Goal: Information Seeking & Learning: Learn about a topic

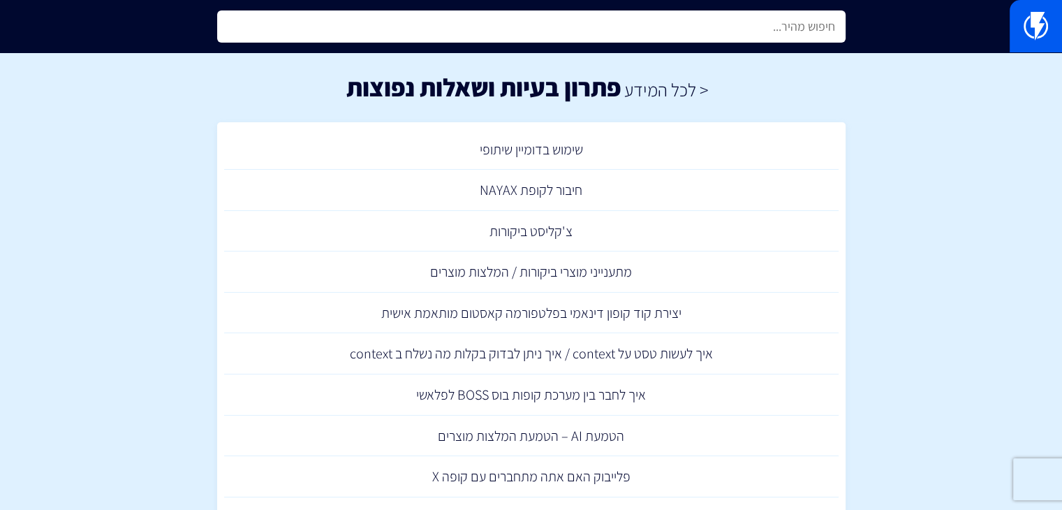
click at [508, 27] on input "text" at bounding box center [531, 26] width 628 height 32
type input ","
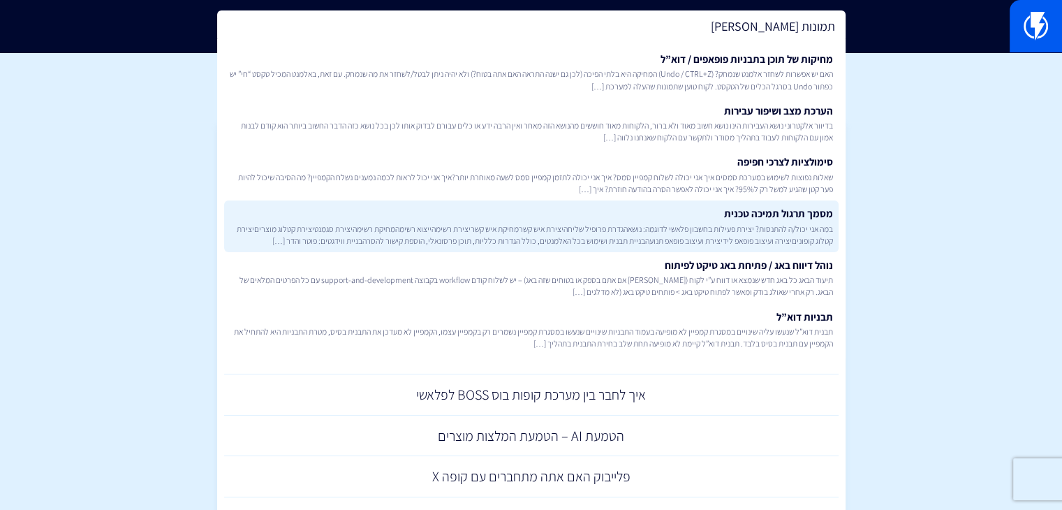
type input "תמונות [PERSON_NAME]"
click at [730, 233] on span "במה אני יכול/ה להתנסות? יצירת פעילות בחשבון פלאשי לדוגמה: נושאהגדרת פרופיל שליח…" at bounding box center [531, 235] width 603 height 24
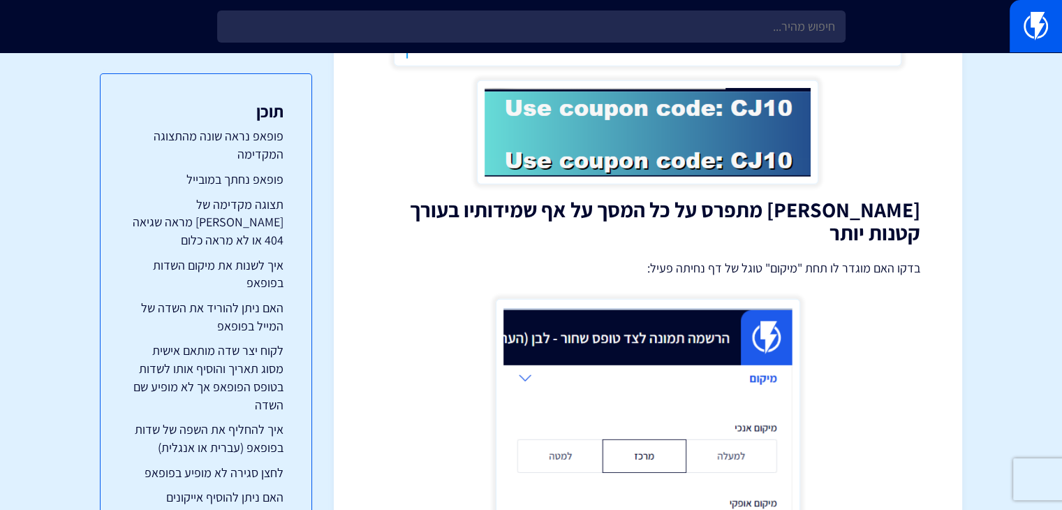
scroll to position [3846, 0]
